Goal: Task Accomplishment & Management: Manage account settings

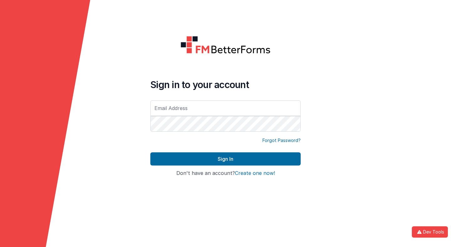
click at [177, 44] on div at bounding box center [225, 45] width 150 height 18
type input "[EMAIL_ADDRESS][DOMAIN_NAME]"
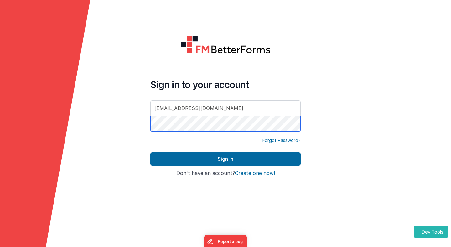
click at [150, 152] on button "Sign In" at bounding box center [225, 158] width 150 height 13
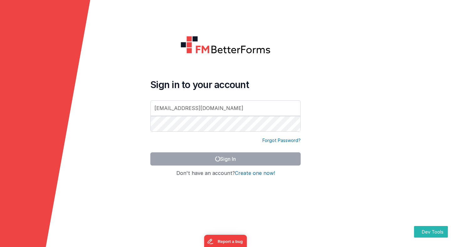
click at [235, 66] on div at bounding box center [225, 55] width 150 height 38
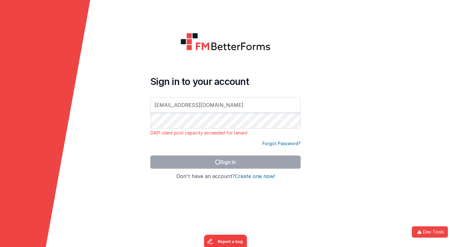
click at [127, 41] on form "Sign in to your account [EMAIL_ADDRESS][DOMAIN_NAME] DAPI client pool capacity …" at bounding box center [225, 123] width 451 height 247
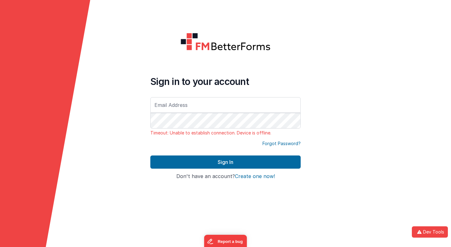
click at [108, 68] on form "Sign in to your account Timeout: Unable to establish connection. Device is offl…" at bounding box center [225, 123] width 451 height 247
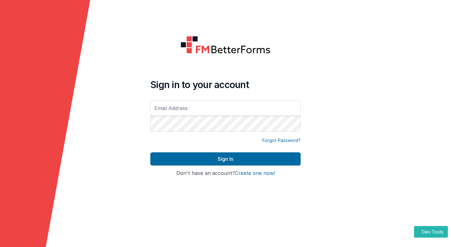
type input "[EMAIL_ADDRESS][DOMAIN_NAME]"
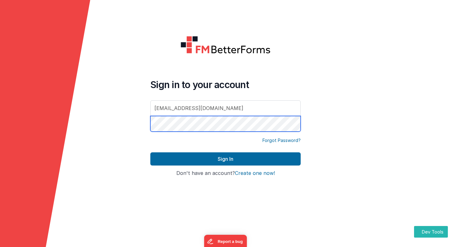
click at [150, 152] on button "Sign In" at bounding box center [225, 158] width 150 height 13
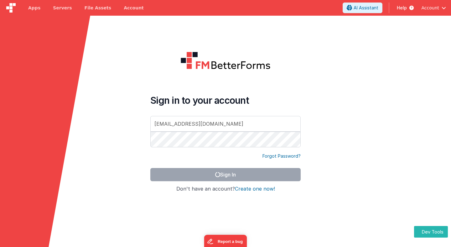
click at [277, 10] on header "Apps Servers File Assets Account Some FUTURE Slot AI Assistant Help Account" at bounding box center [225, 8] width 451 height 16
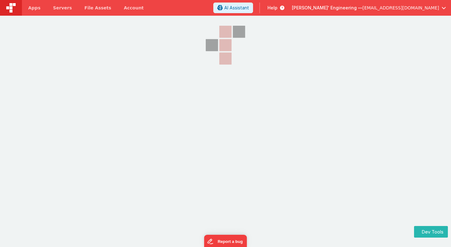
click at [208, 14] on header "Apps Servers File Assets Account Some FUTURE Slot AI Assistant Help [PERSON_NAM…" at bounding box center [225, 8] width 451 height 16
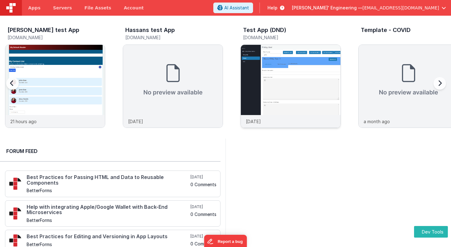
click at [274, 62] on img at bounding box center [291, 95] width 100 height 100
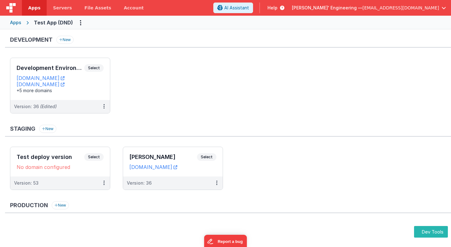
click at [409, 7] on span "duaramizu@gmail.com" at bounding box center [400, 8] width 77 height 6
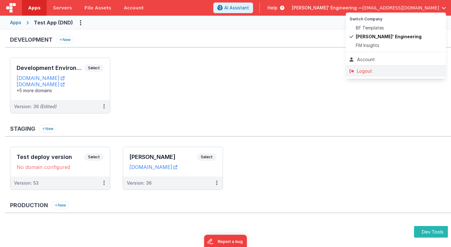
click at [369, 72] on div "Logout" at bounding box center [395, 71] width 93 height 6
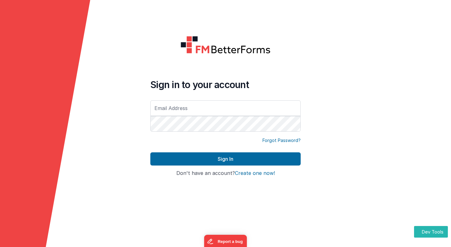
click at [218, 34] on div "Sign in to your account Forgot Password? Sign In Sign in with Google Don't have…" at bounding box center [225, 123] width 160 height 185
